Goal: Navigation & Orientation: Find specific page/section

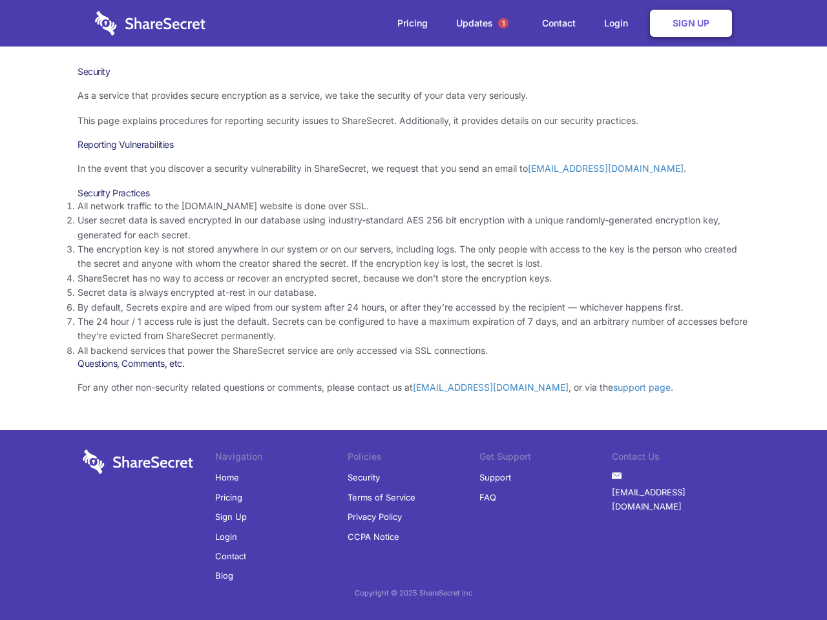
click at [414, 310] on li "By default, Secrets expire and are wiped from our system after 24 hours, or aft…" at bounding box center [414, 308] width 672 height 14
click at [503, 23] on span "1" at bounding box center [503, 23] width 10 height 10
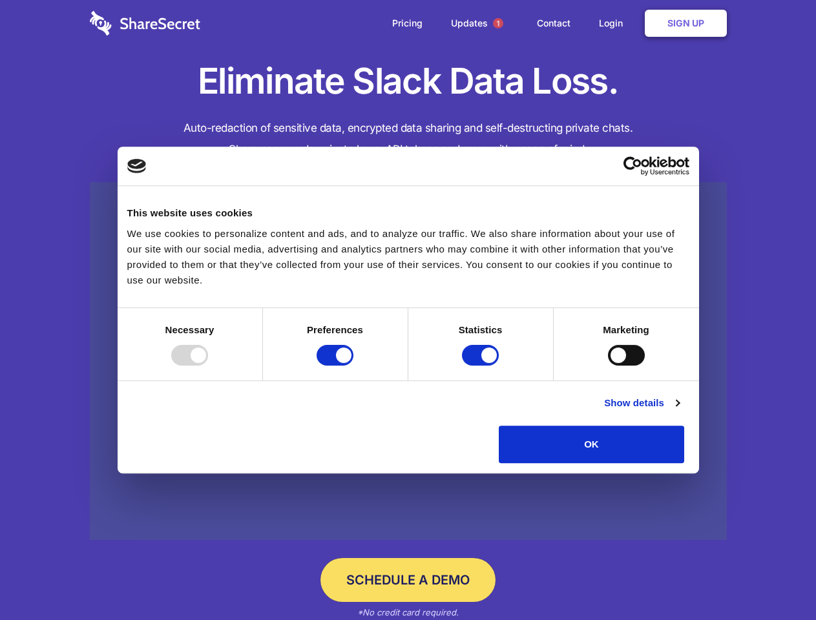
click at [208, 366] on div at bounding box center [189, 355] width 37 height 21
click at [354, 366] on input "Preferences" at bounding box center [335, 355] width 37 height 21
checkbox input "false"
click at [482, 366] on input "Statistics" at bounding box center [480, 355] width 37 height 21
checkbox input "false"
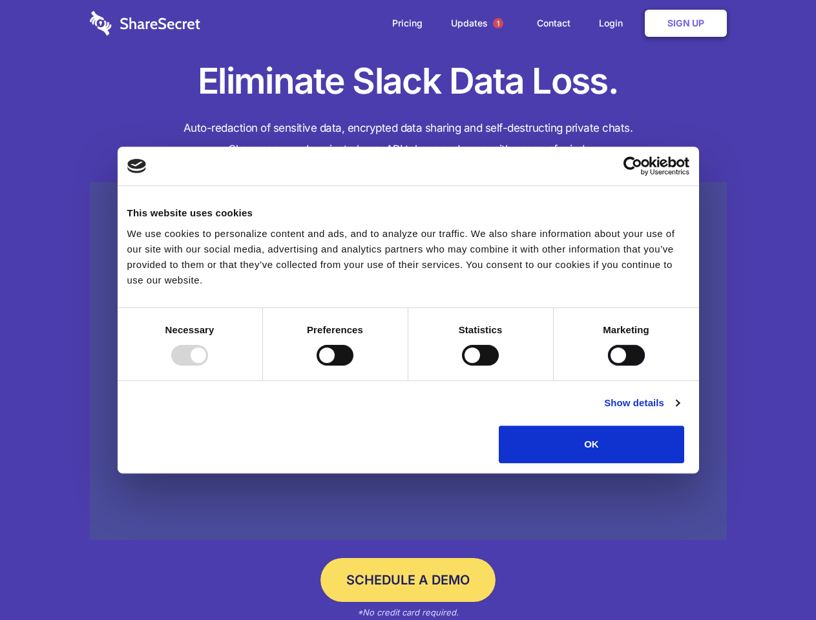
click at [608, 366] on input "Marketing" at bounding box center [626, 355] width 37 height 21
checkbox input "true"
click at [679, 411] on link "Show details" at bounding box center [641, 404] width 75 height 16
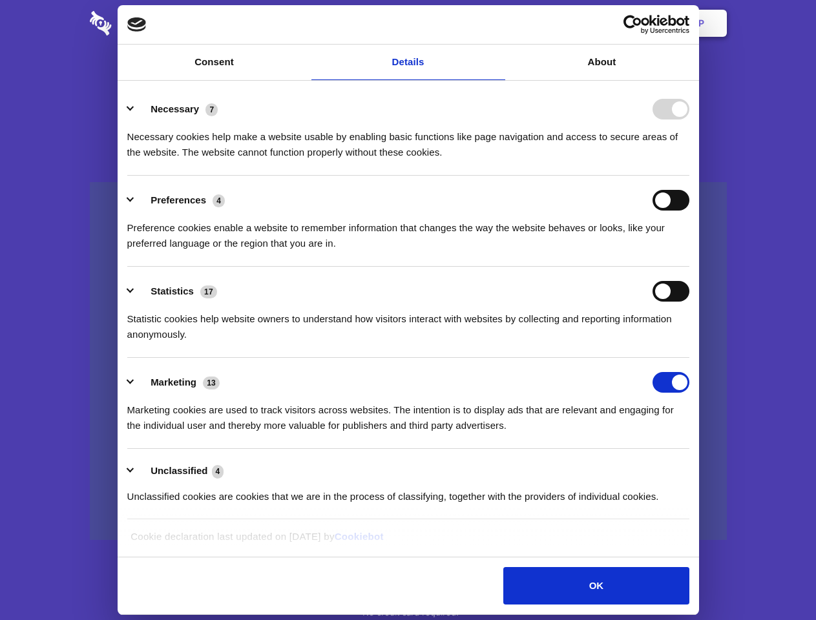
click at [690, 176] on li "Necessary 7 Necessary cookies help make a website usable by enabling basic func…" at bounding box center [408, 130] width 562 height 91
click at [498, 23] on span "1" at bounding box center [498, 23] width 10 height 10
